Goal: Task Accomplishment & Management: Use online tool/utility

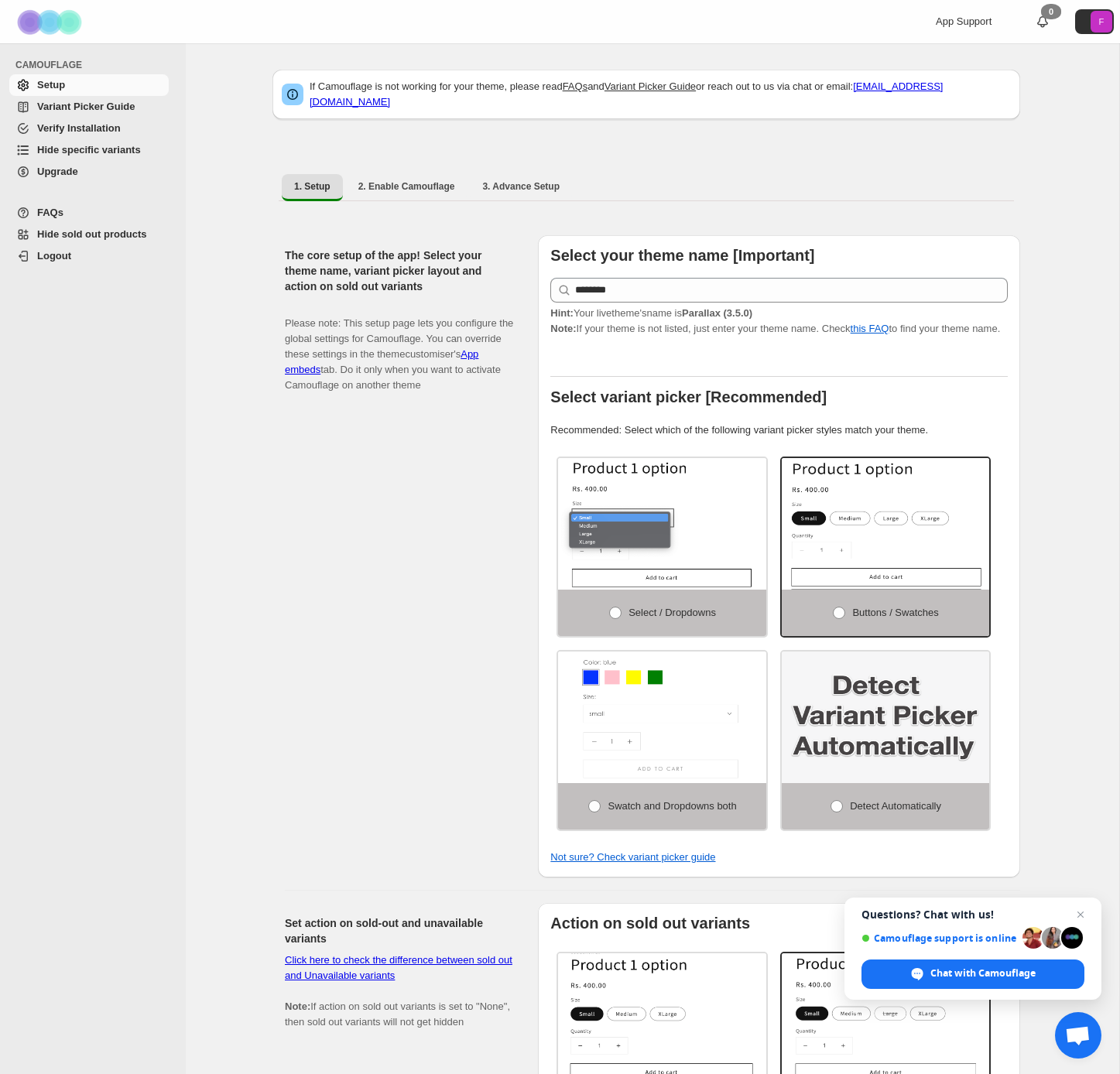
click at [87, 153] on span "Hide specific variants" at bounding box center [89, 149] width 104 height 11
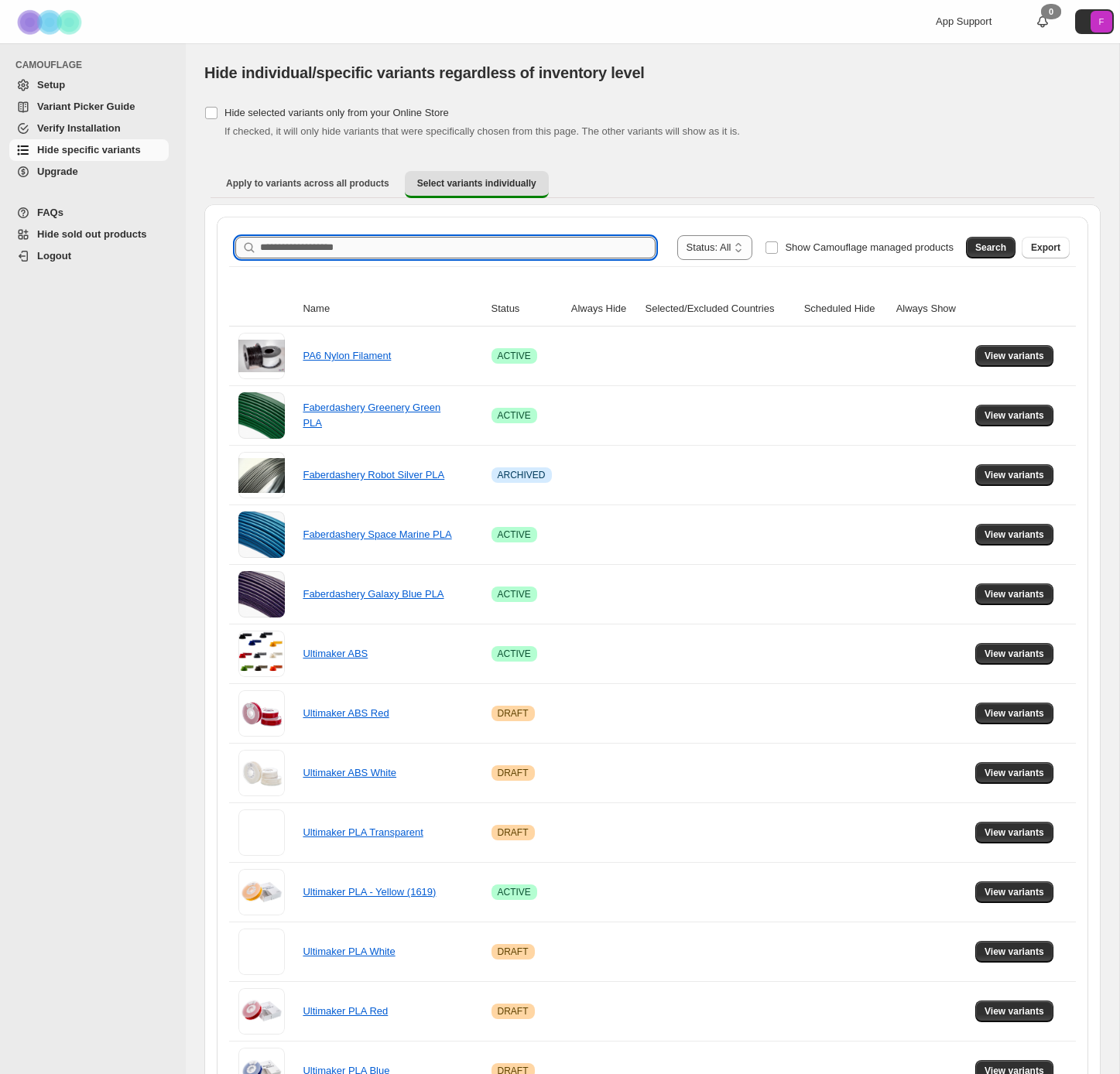
click at [399, 246] on input "Search product name" at bounding box center [458, 247] width 396 height 22
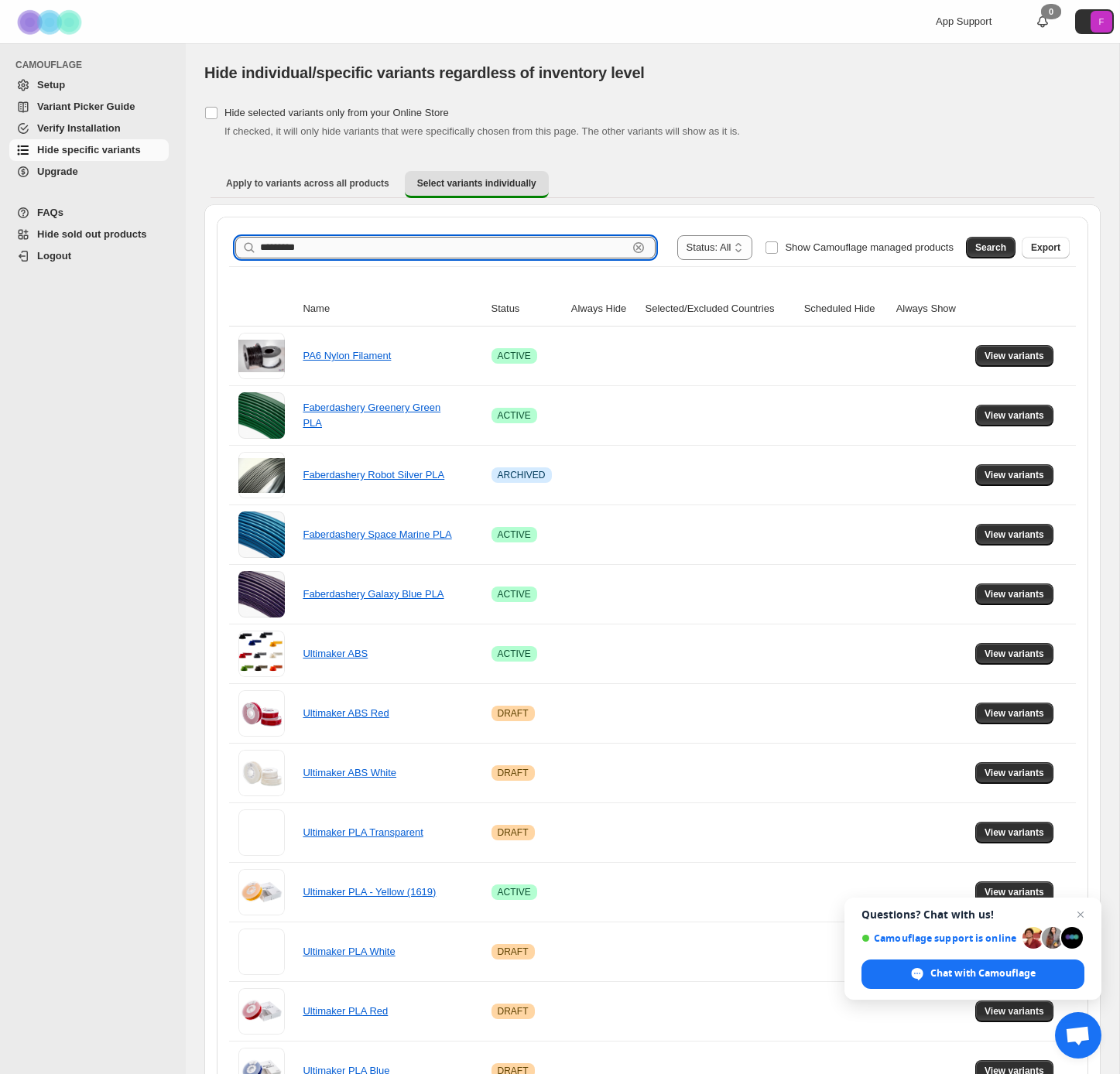
type input "*********"
click at [990, 244] on span "Search" at bounding box center [991, 247] width 31 height 12
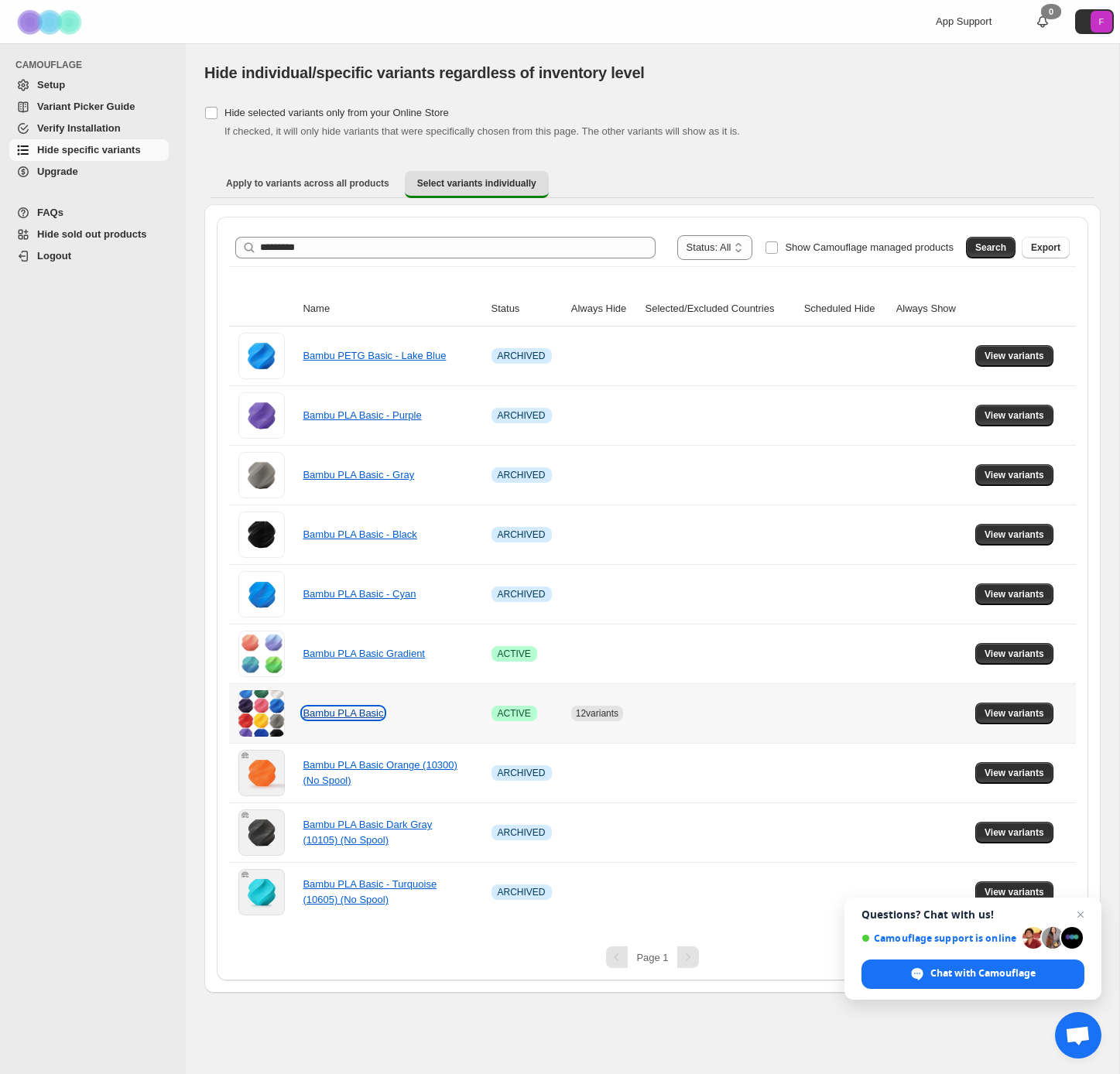
click at [344, 713] on link "Bambu PLA Basic" at bounding box center [343, 713] width 81 height 11
click at [1035, 701] on td "View variants" at bounding box center [1023, 712] width 105 height 60
click at [1027, 716] on span "View variants" at bounding box center [1014, 713] width 60 height 12
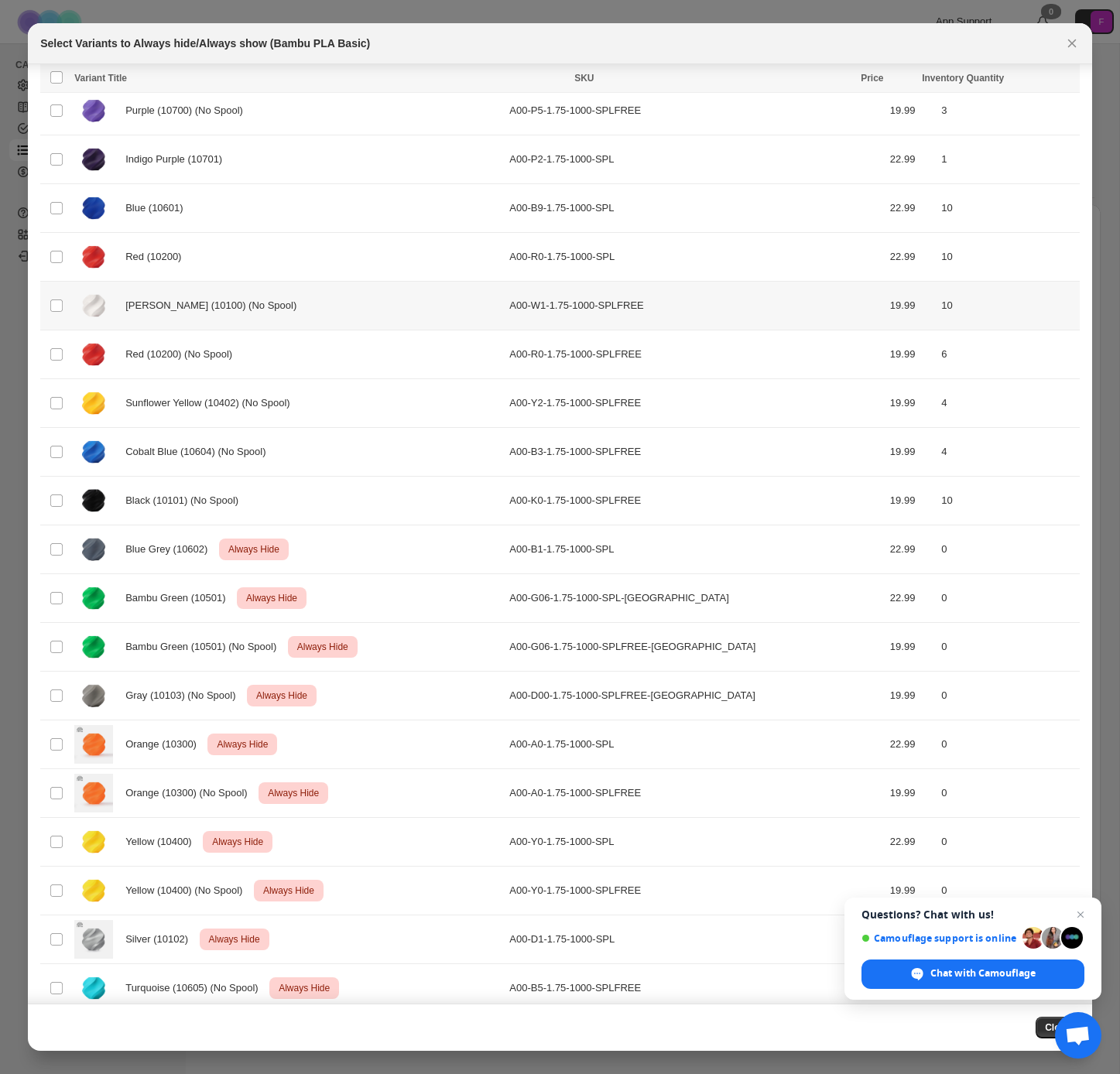
scroll to position [558, 0]
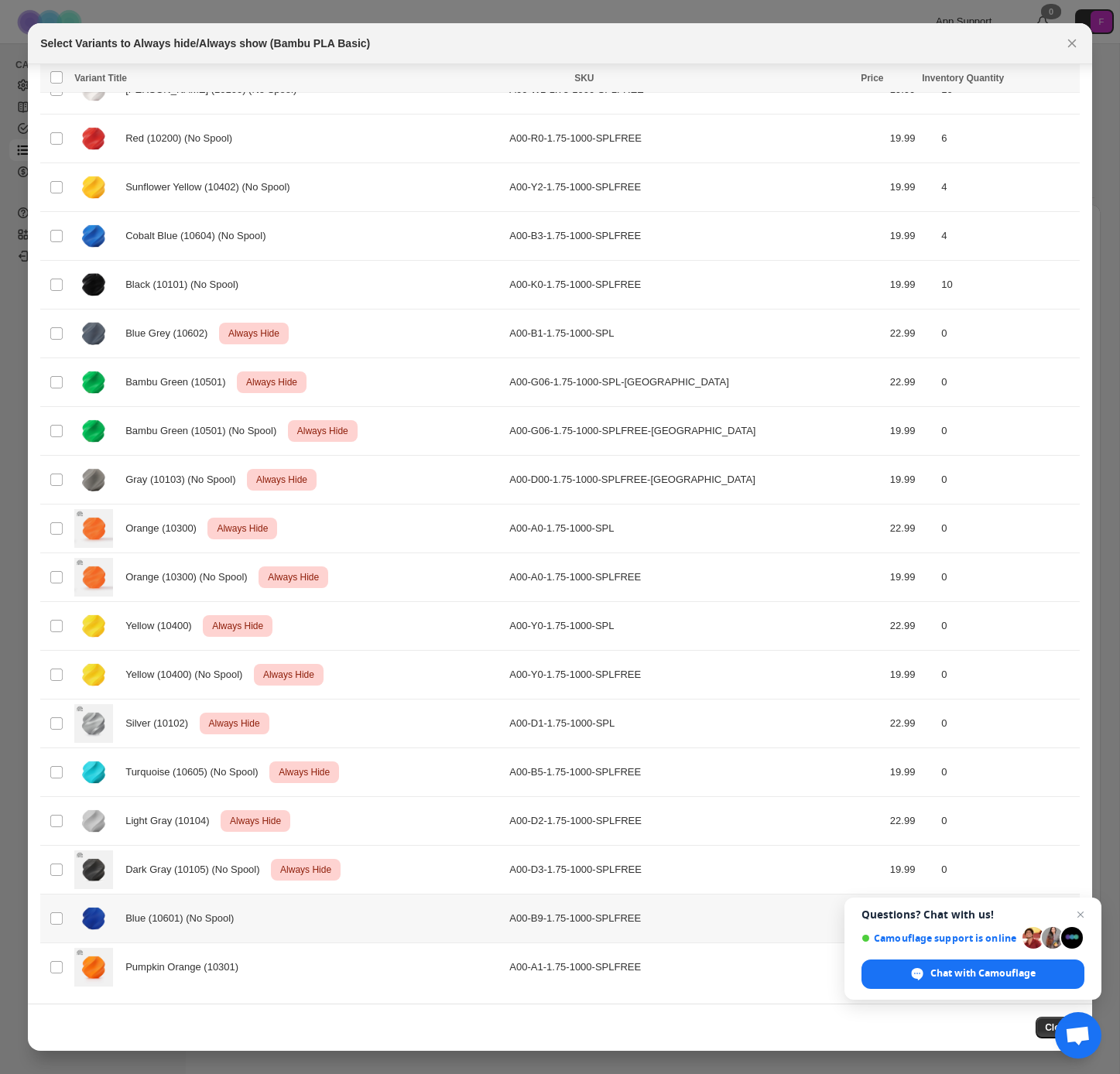
click at [68, 917] on td "Select product variant" at bounding box center [55, 919] width 29 height 49
click at [1086, 914] on span "Open chat" at bounding box center [1082, 916] width 20 height 20
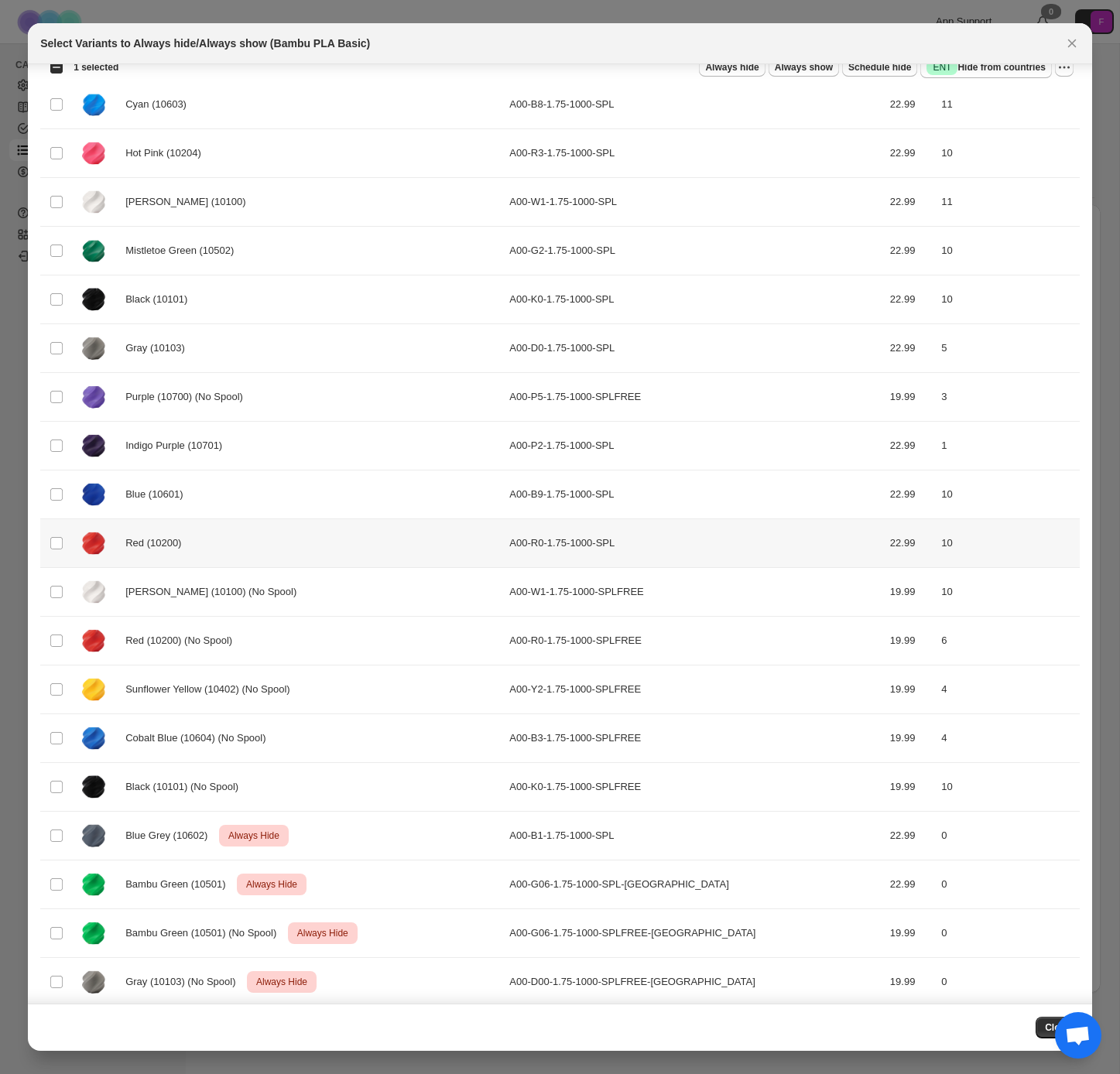
scroll to position [0, 0]
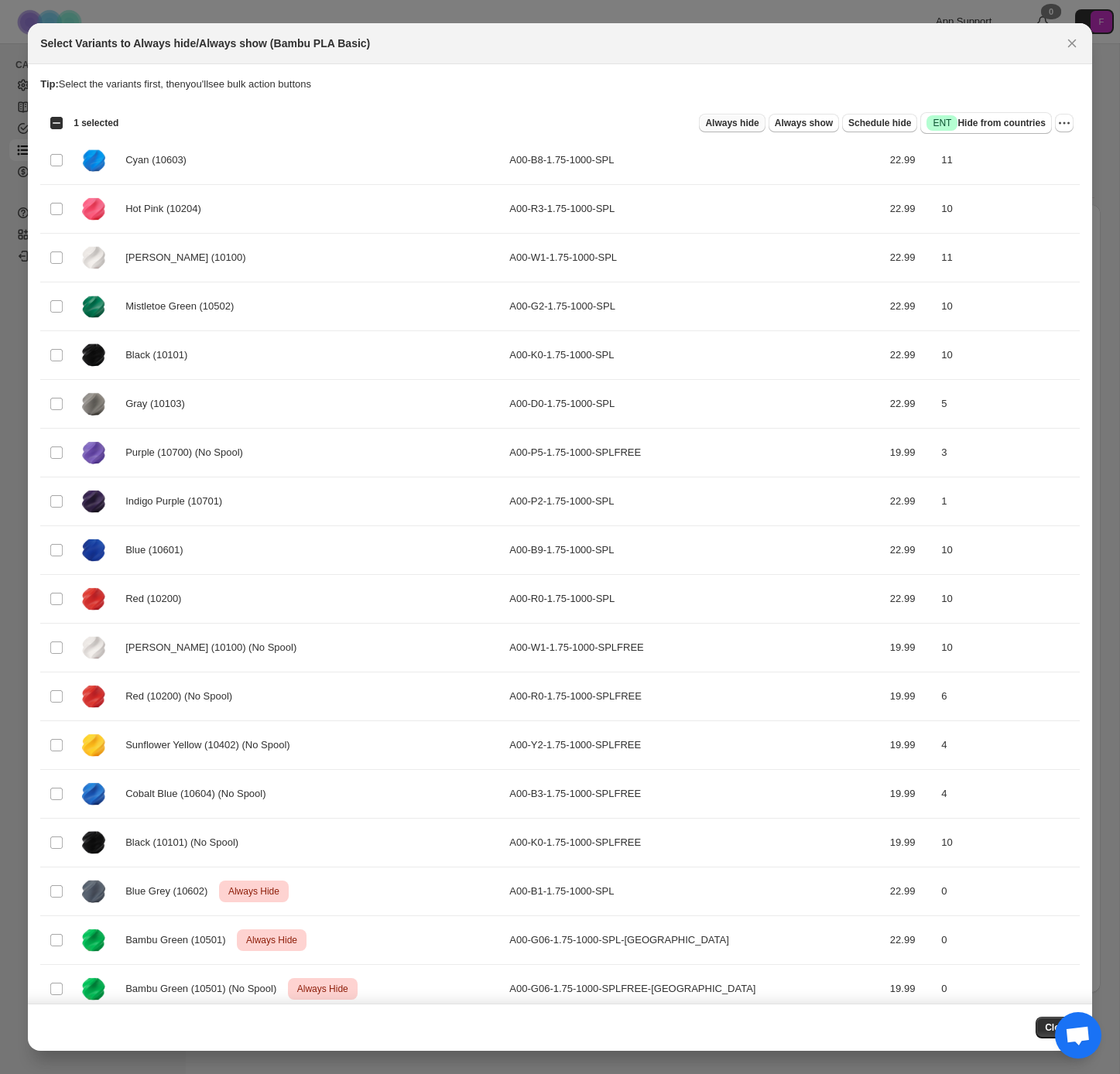
click at [729, 123] on span "Always hide" at bounding box center [731, 122] width 53 height 12
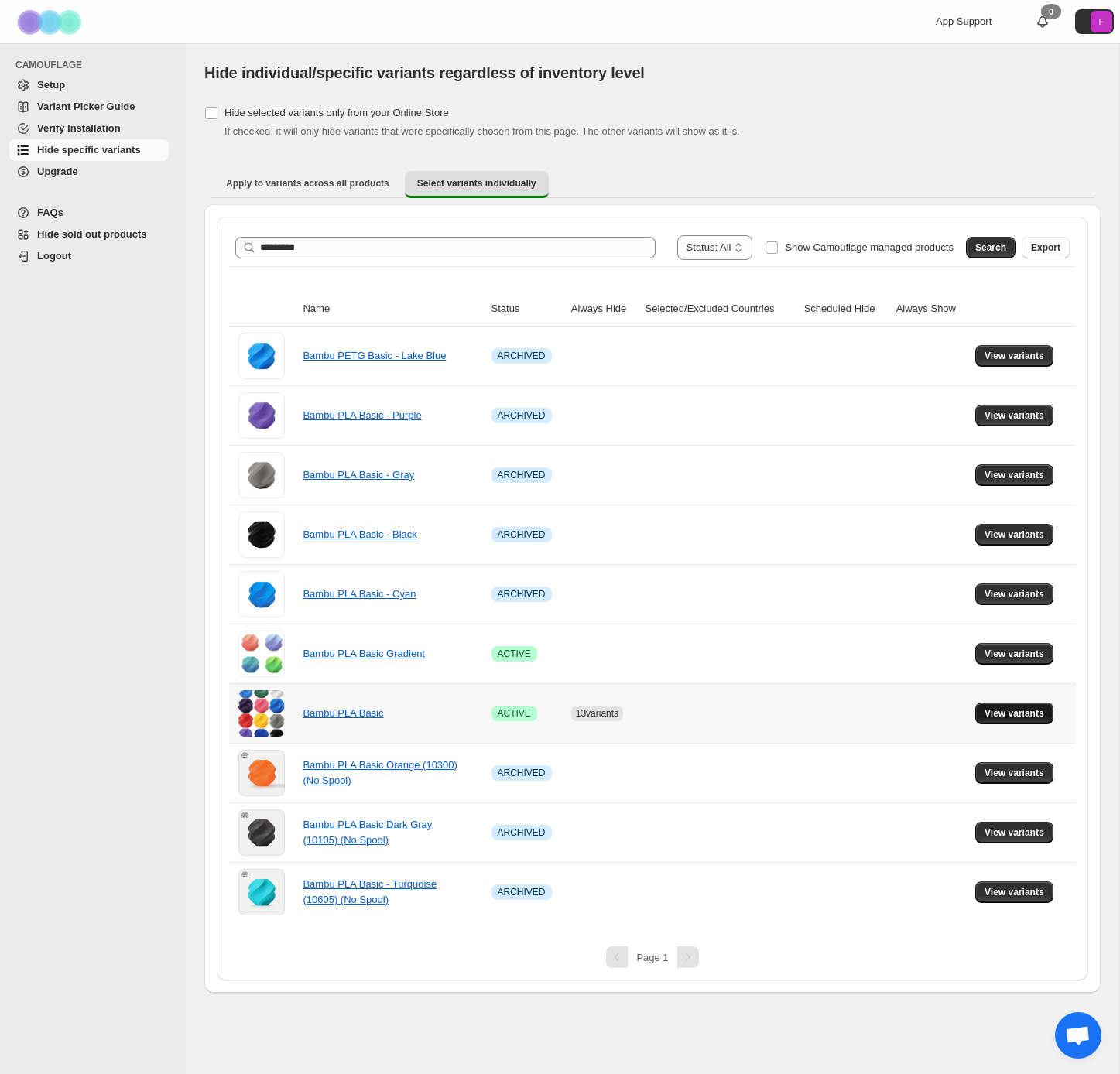
click at [1021, 715] on span "View variants" at bounding box center [1014, 713] width 60 height 12
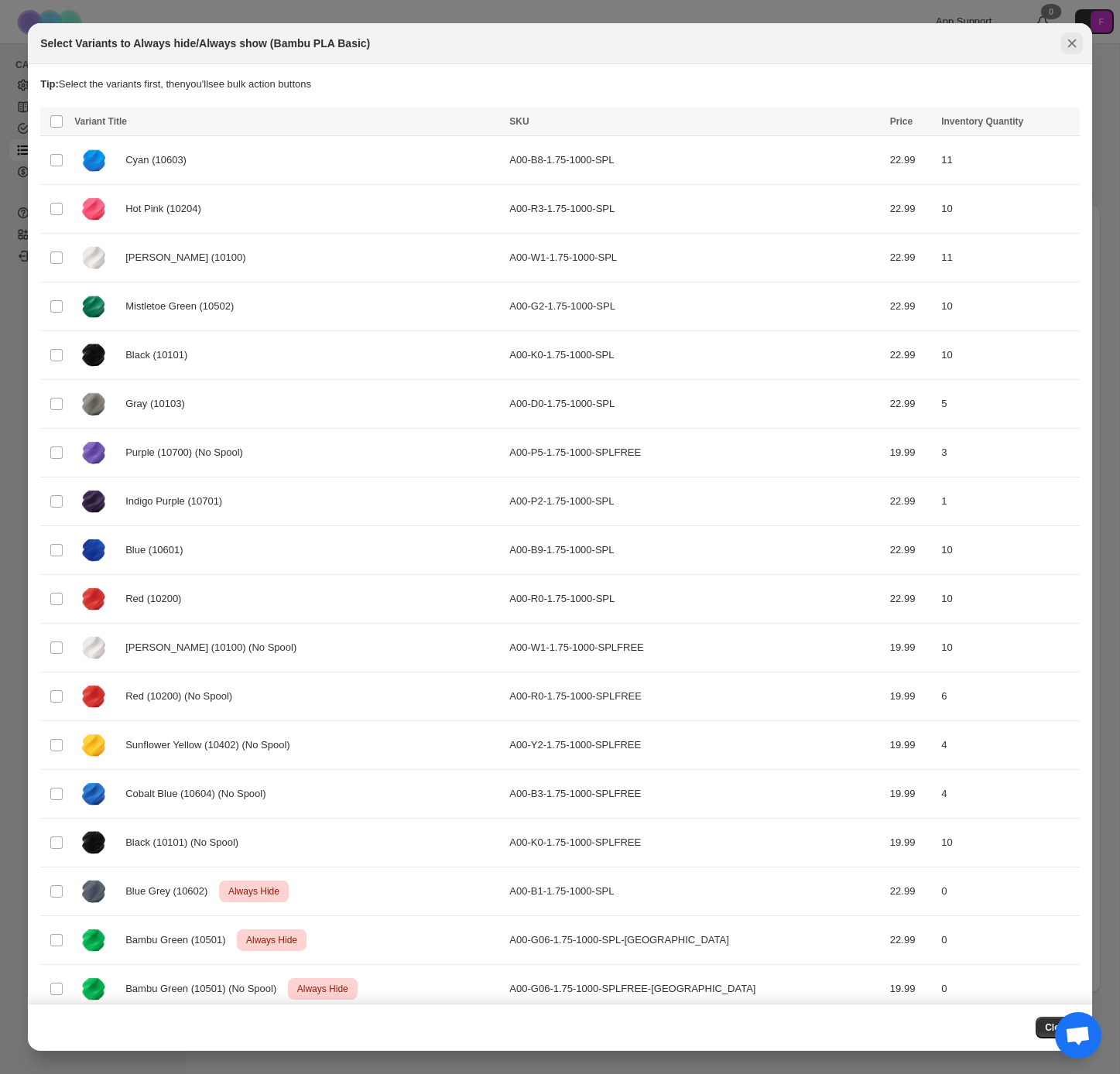
click at [1073, 47] on icon "Close" at bounding box center [1072, 43] width 16 height 16
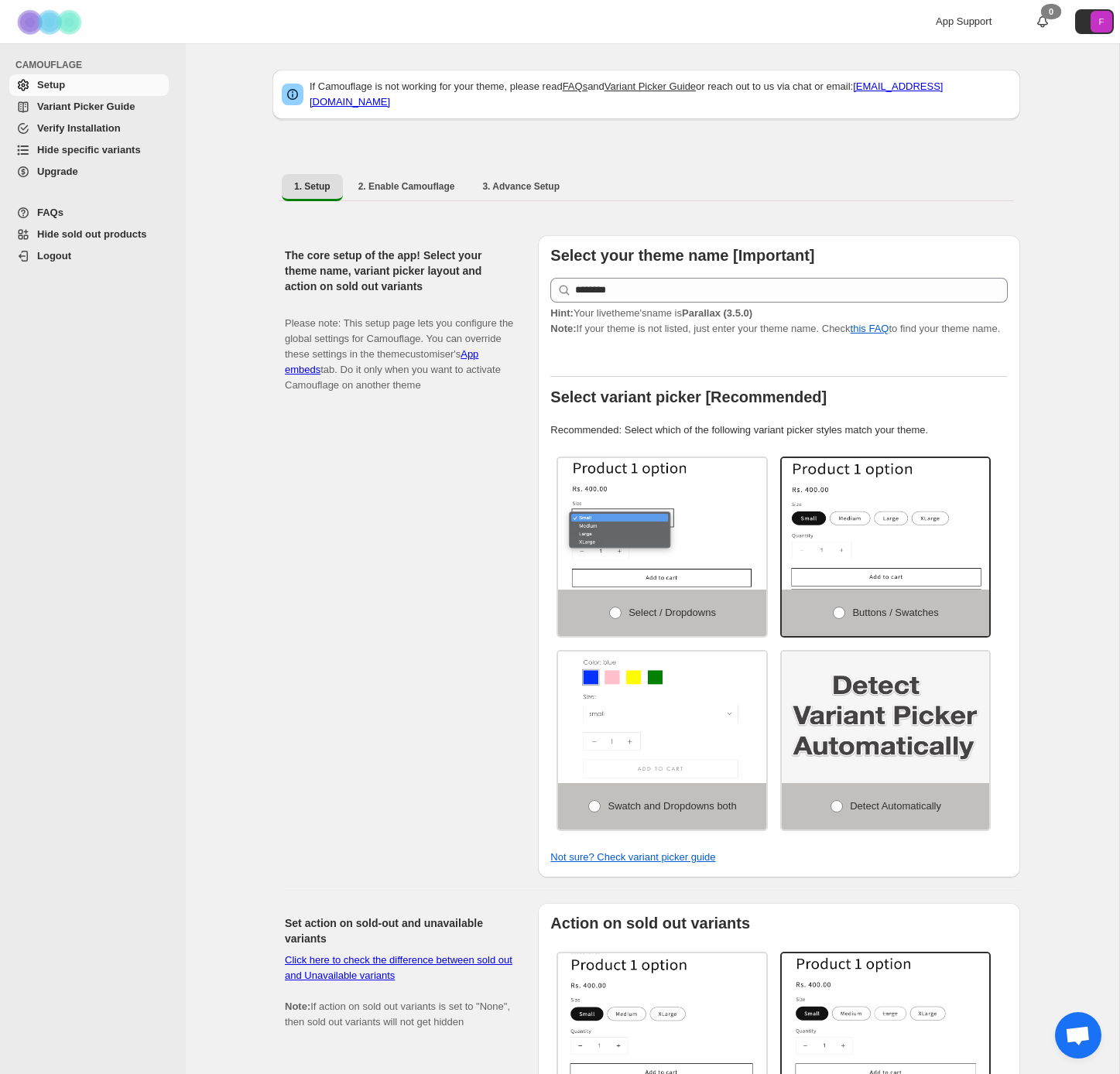
click at [101, 149] on span "Hide specific variants" at bounding box center [89, 149] width 104 height 11
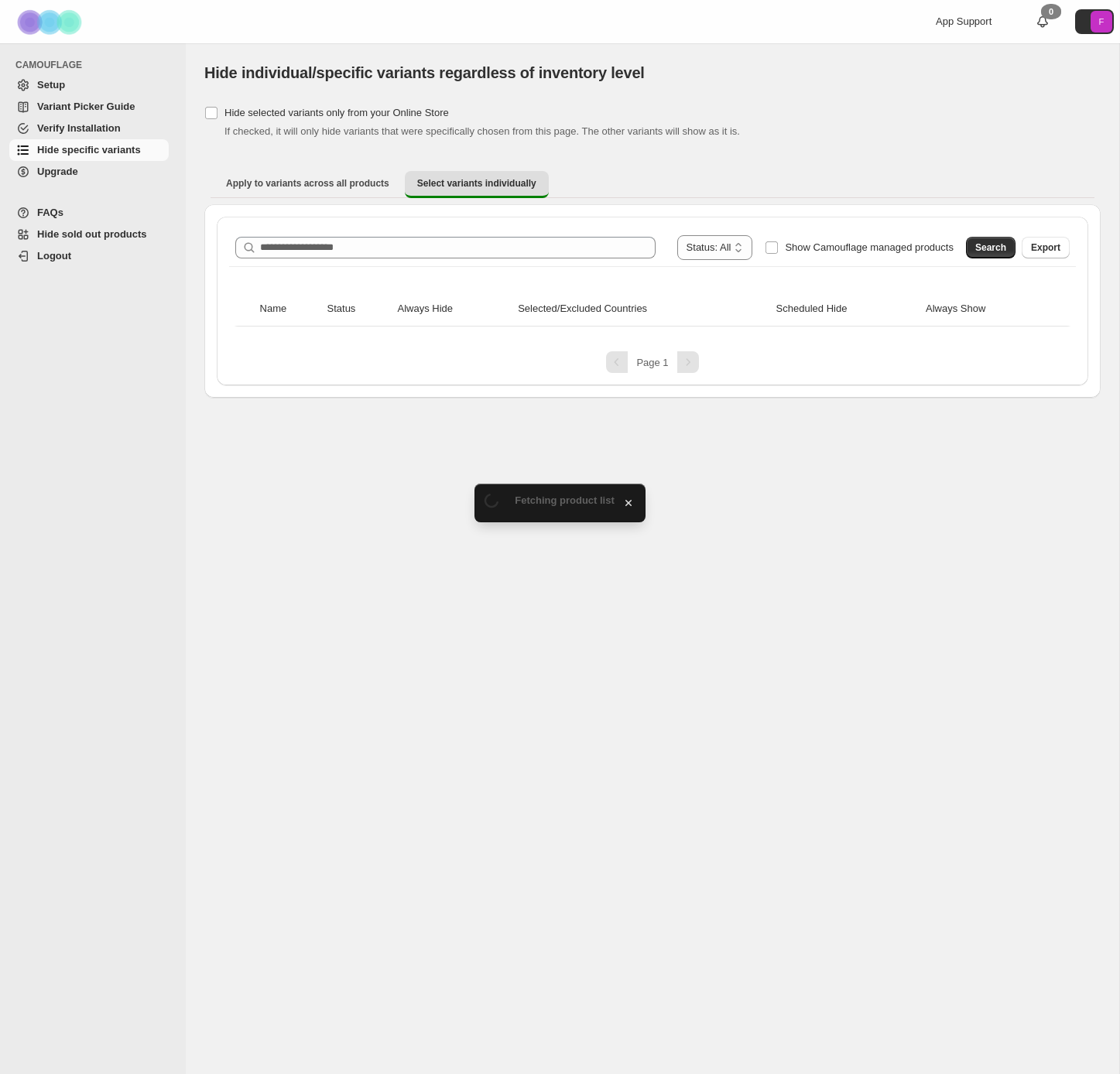
click at [316, 223] on div "**********" at bounding box center [653, 301] width 872 height 169
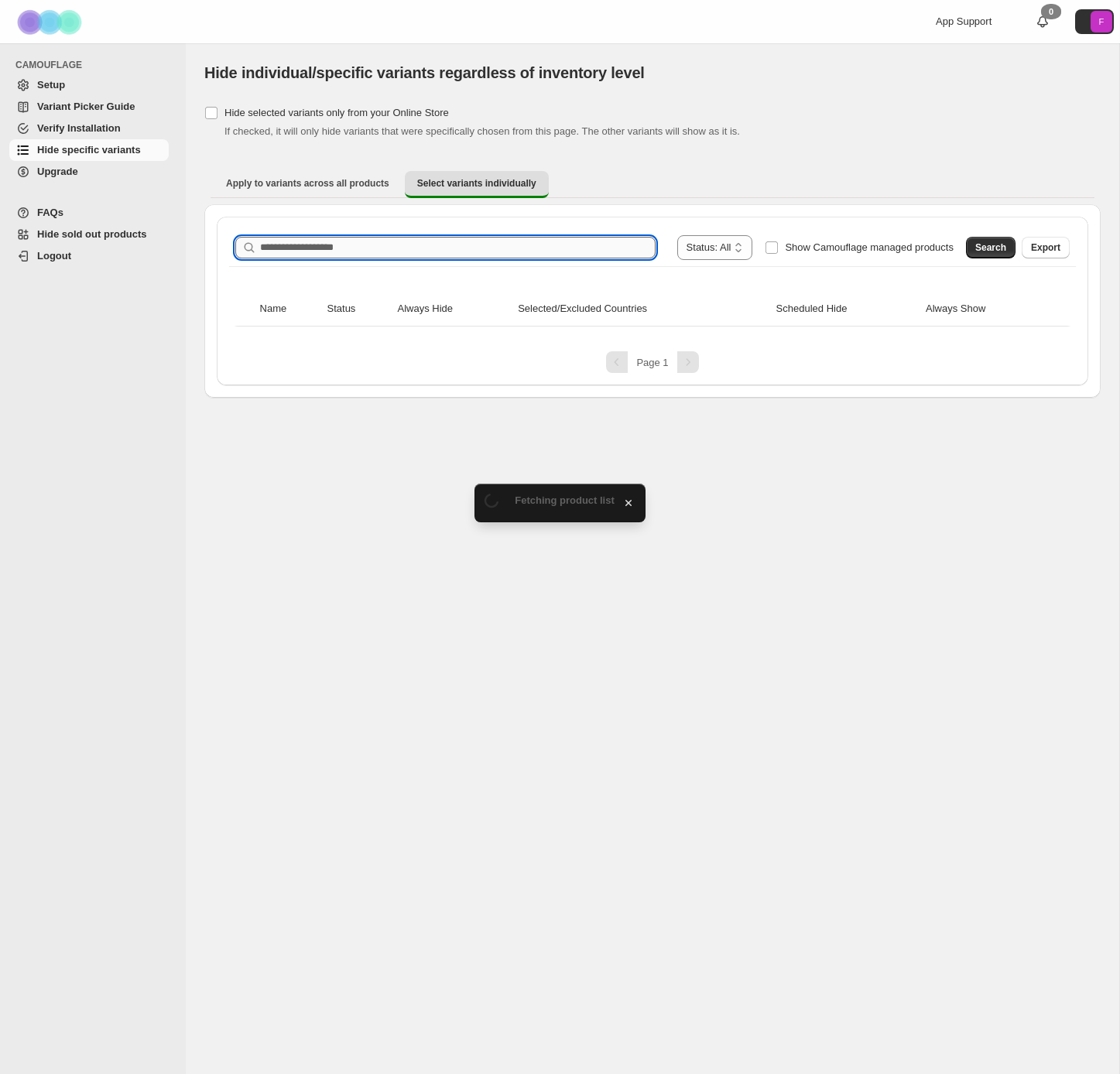
click at [315, 239] on input "Search product name" at bounding box center [458, 247] width 396 height 22
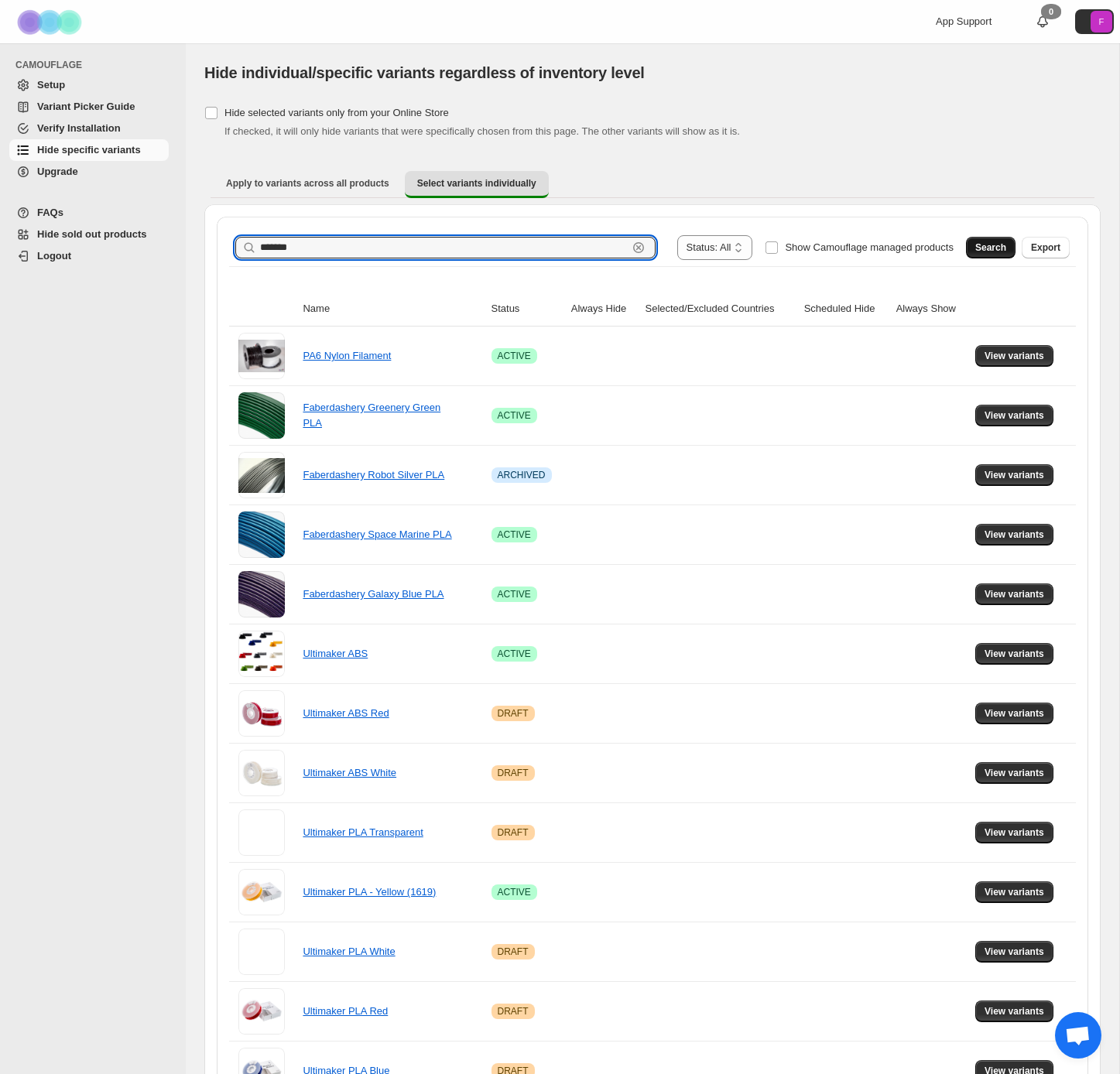
type input "*******"
click at [992, 250] on span "Search" at bounding box center [991, 247] width 31 height 12
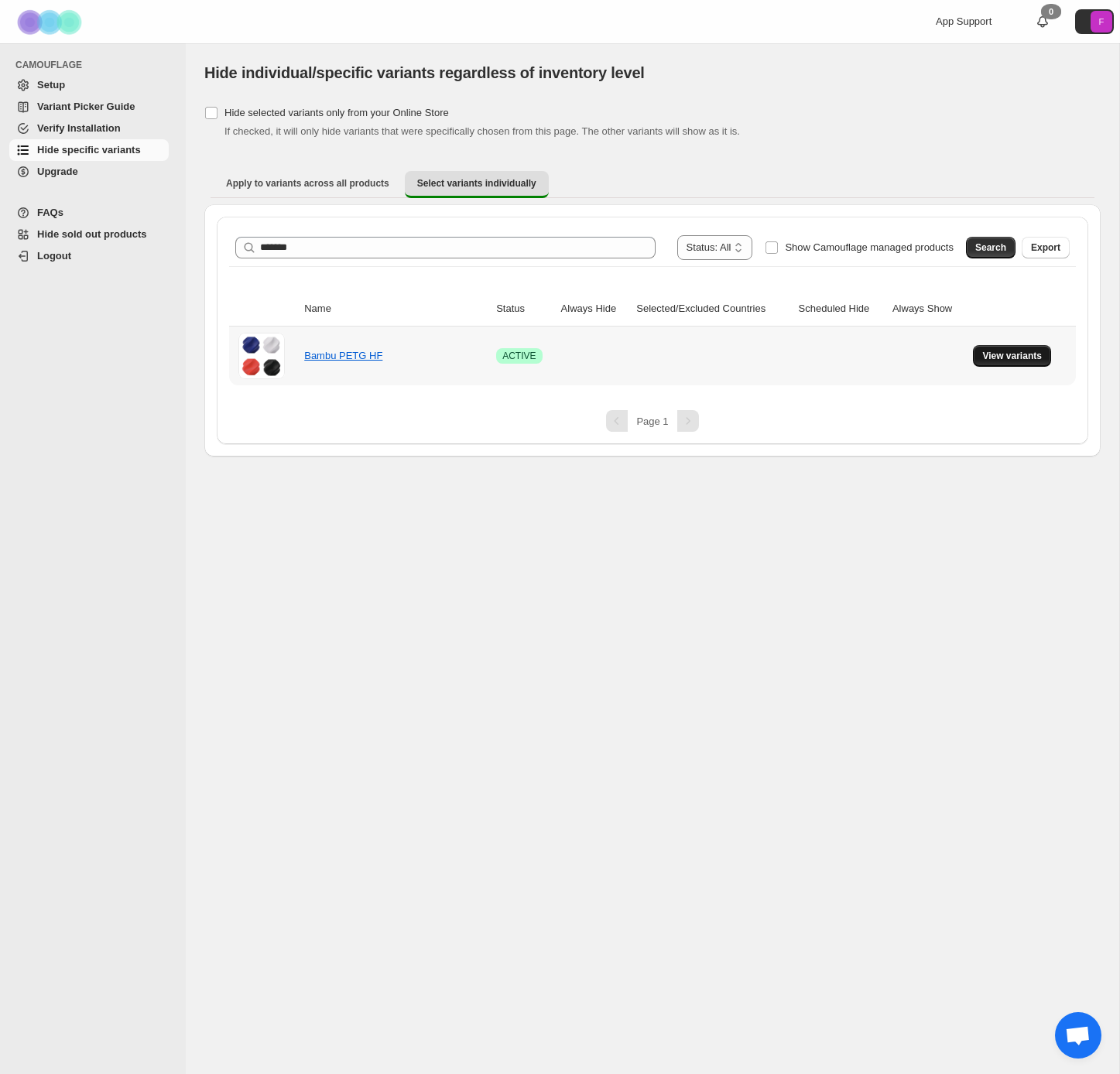
click at [1011, 351] on span "View variants" at bounding box center [1012, 356] width 60 height 12
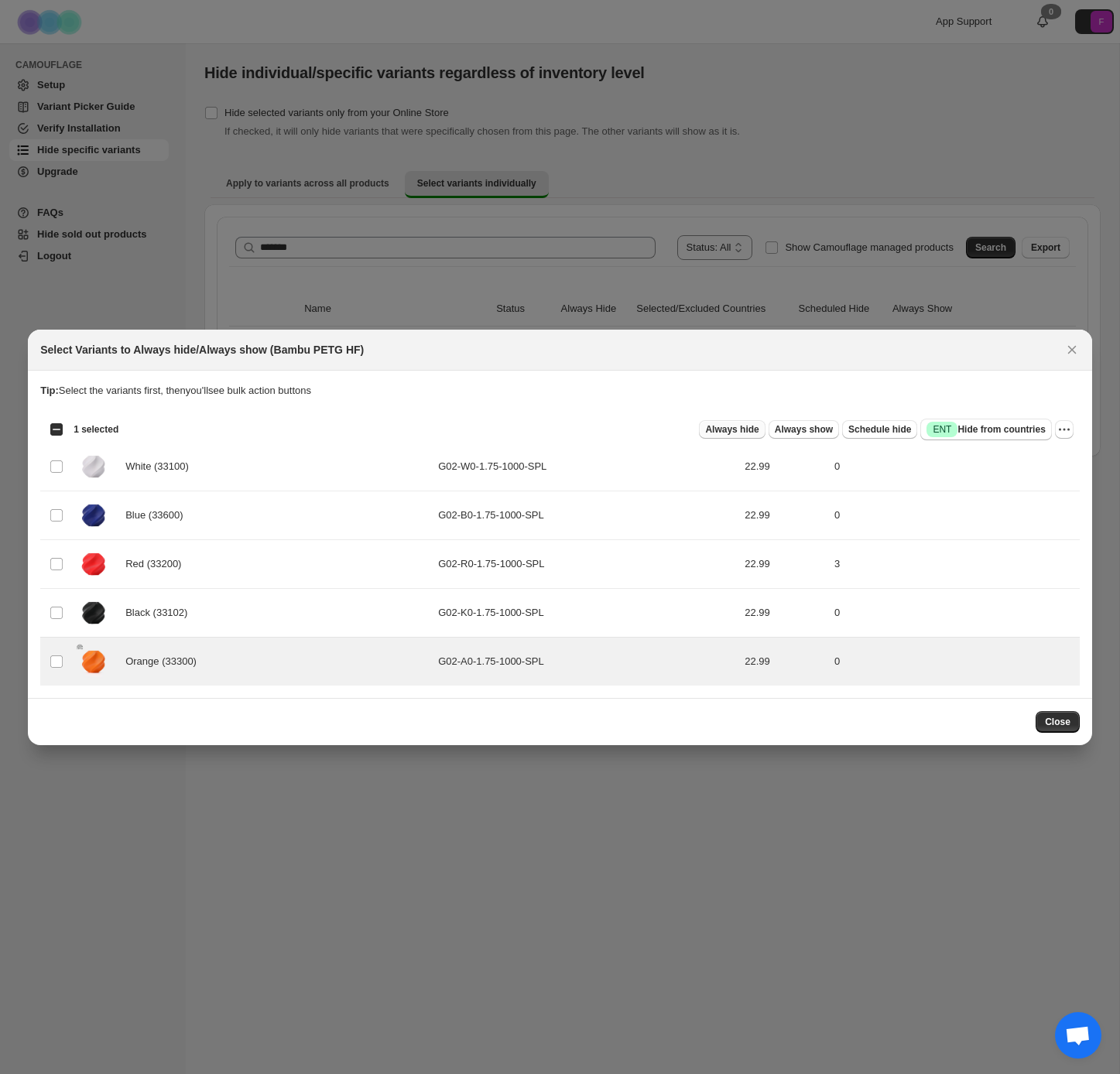
click at [725, 428] on span "Always hide" at bounding box center [731, 429] width 53 height 12
